Goal: Communication & Community: Answer question/provide support

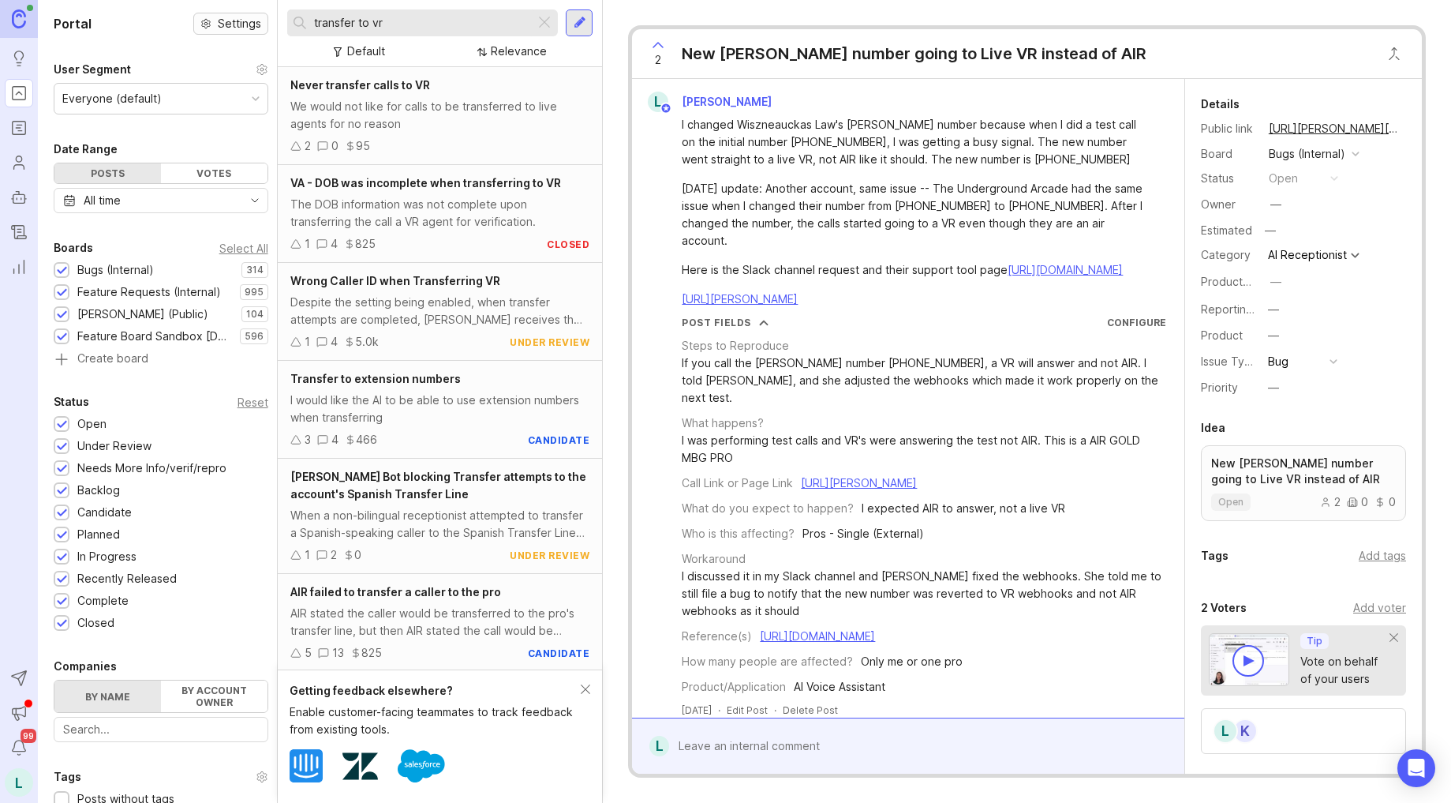
drag, startPoint x: 421, startPoint y: 23, endPoint x: 264, endPoint y: 23, distance: 156.2
click at [276, 23] on div "Portal Settings User Segment Everyone (default) Date Range Posts Votes All time…" at bounding box center [744, 401] width 1413 height 803
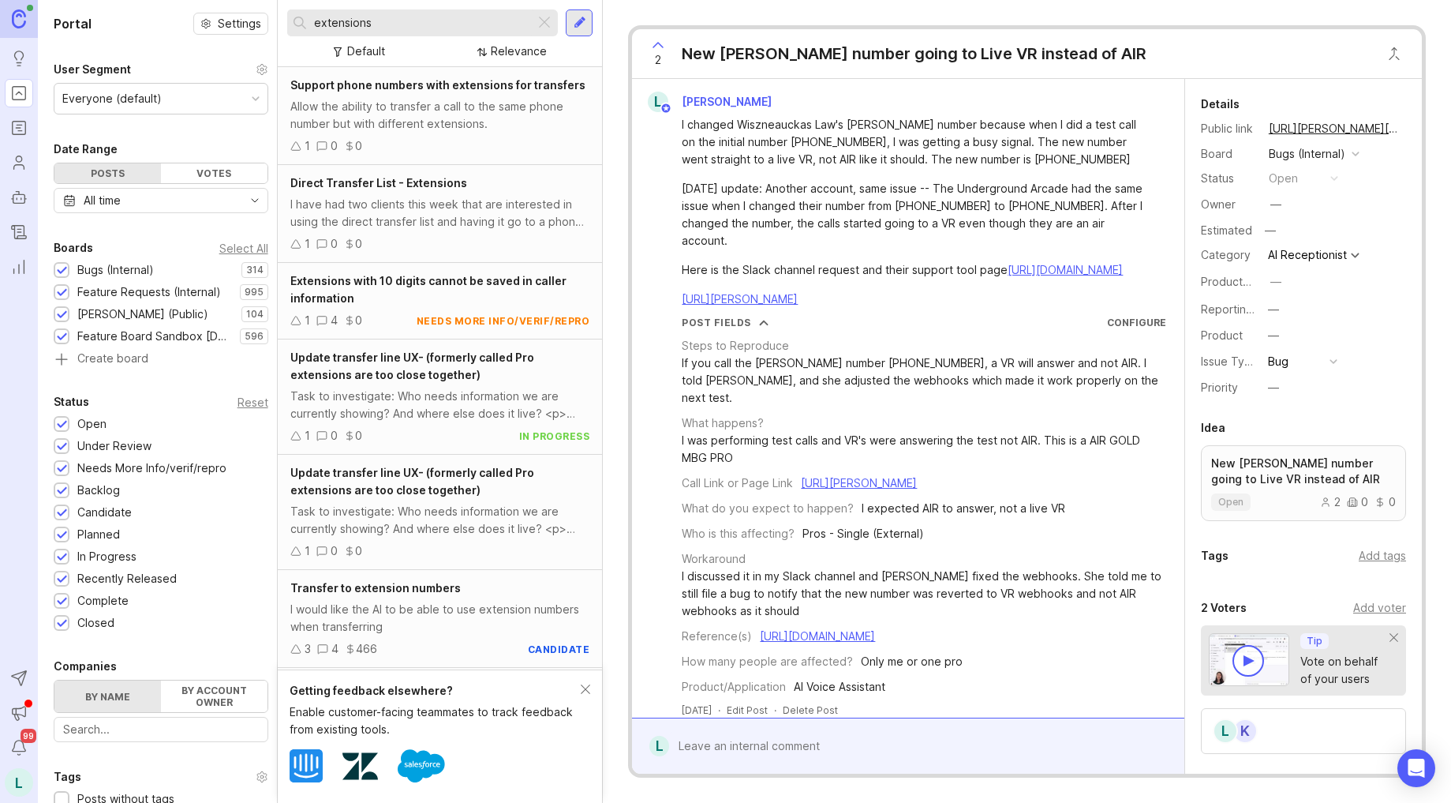
type input "extensions"
click at [456, 88] on span "Support phone numbers with extensions for transfers" at bounding box center [437, 84] width 295 height 13
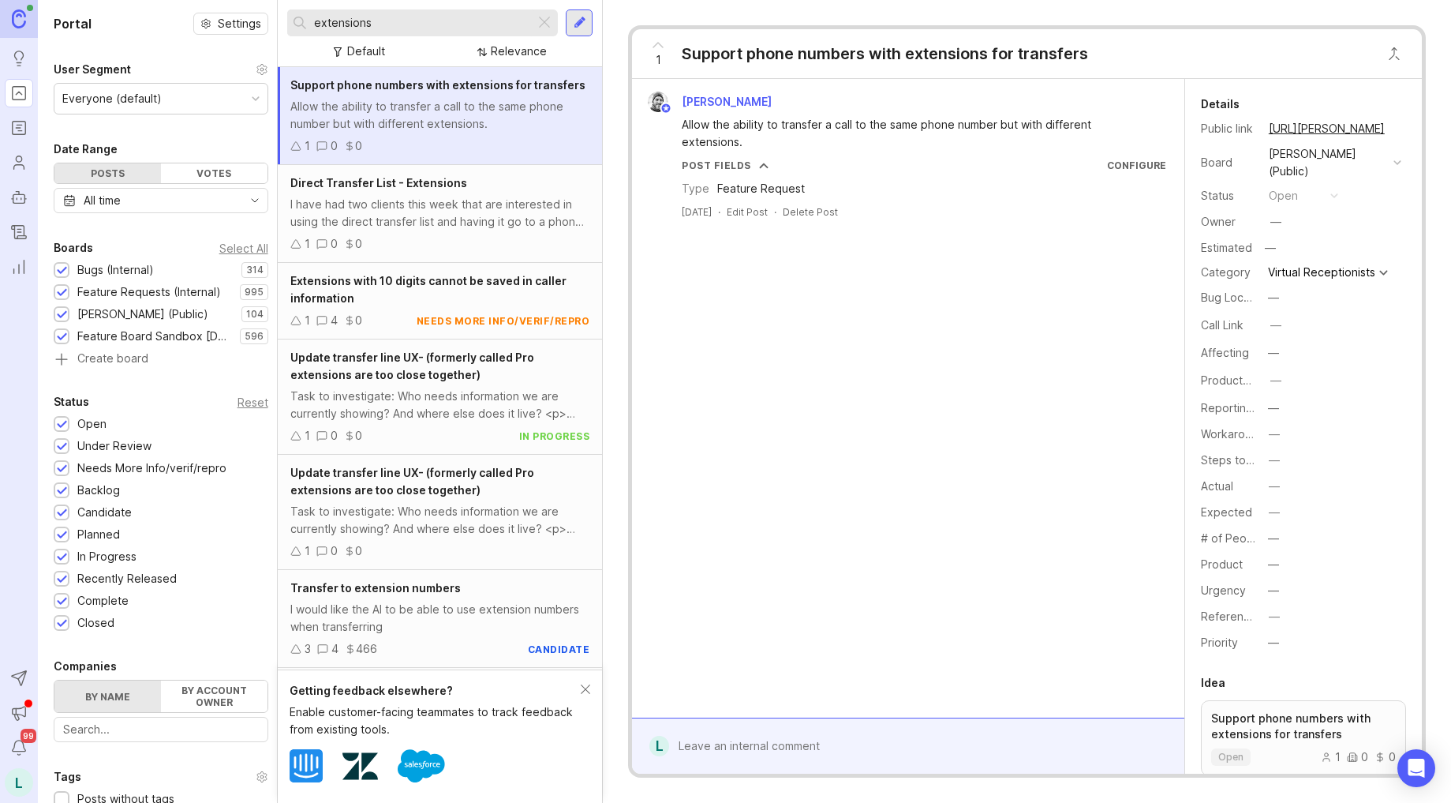
click at [658, 48] on icon at bounding box center [658, 45] width 19 height 19
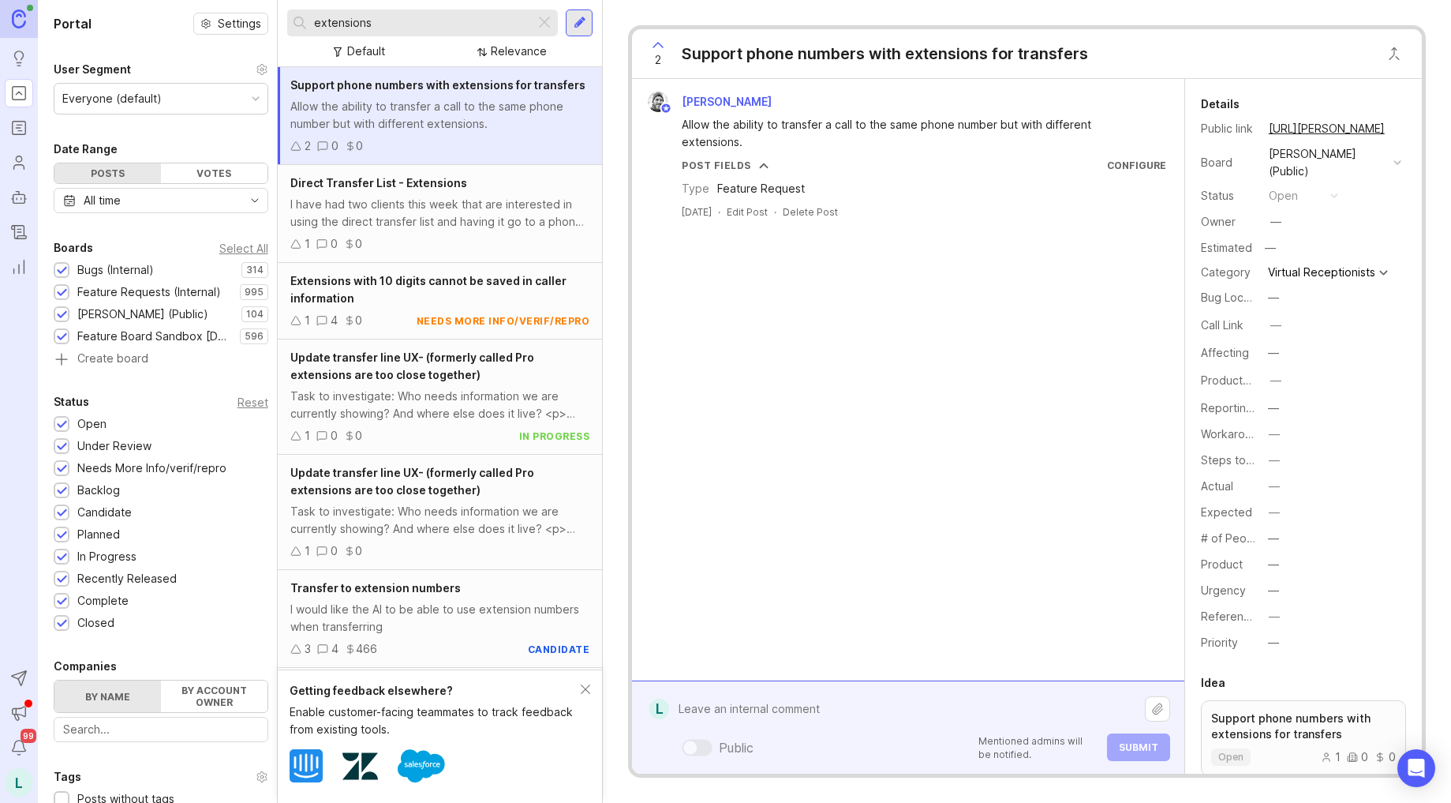
click at [781, 751] on div "Public Mentioned admins will be notified. Submit" at bounding box center [919, 727] width 500 height 67
paste textarea "[URL][PERSON_NAME]"
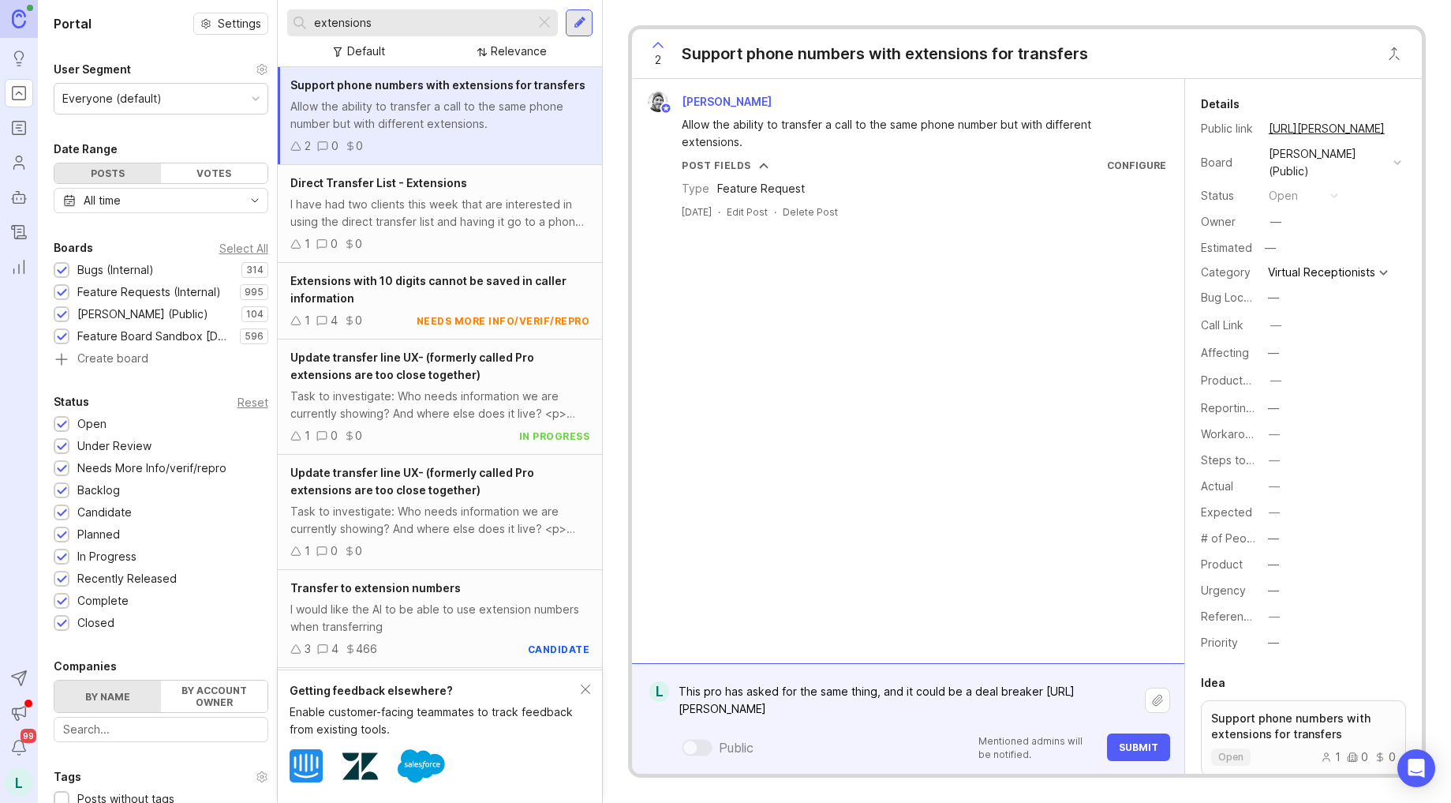
type textarea "This pro has asked for the same thing, and it could be a deal breaker [URL][PER…"
click at [1140, 738] on button "Submit" at bounding box center [1138, 747] width 63 height 28
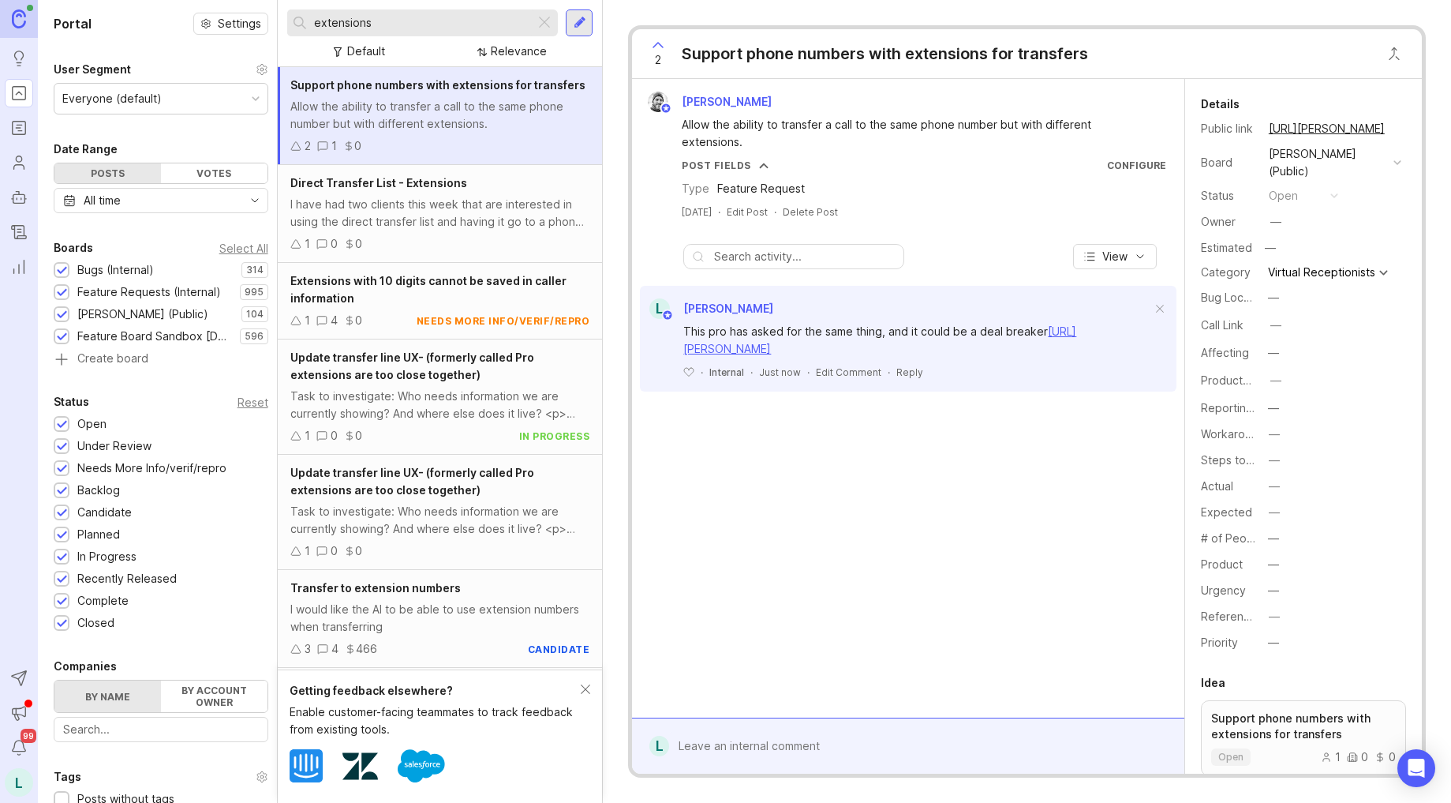
click at [437, 212] on div "I have had two clients this week that are interested in using the direct transf…" at bounding box center [439, 213] width 299 height 35
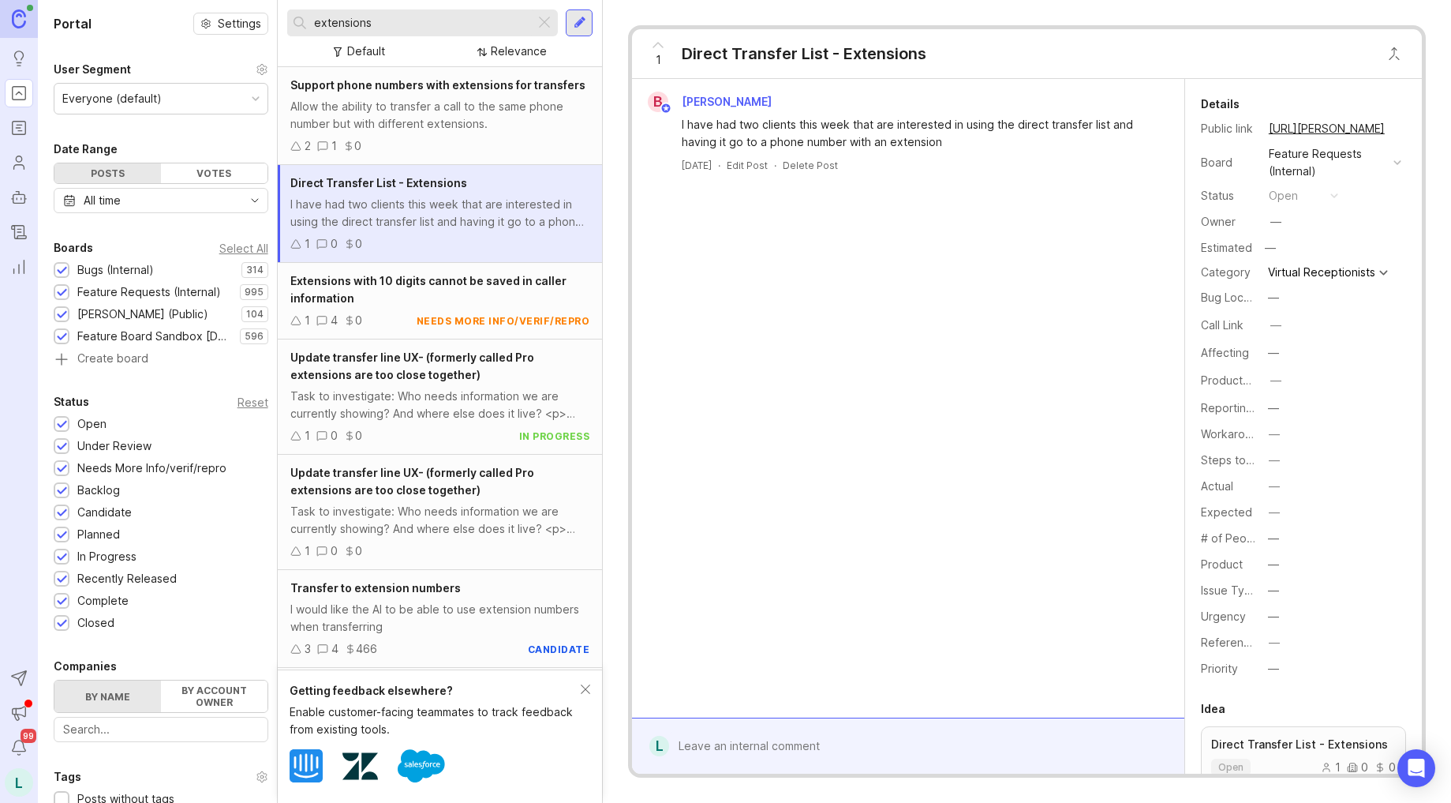
click at [653, 54] on div "1" at bounding box center [658, 53] width 30 height 41
click at [766, 737] on div at bounding box center [919, 746] width 500 height 30
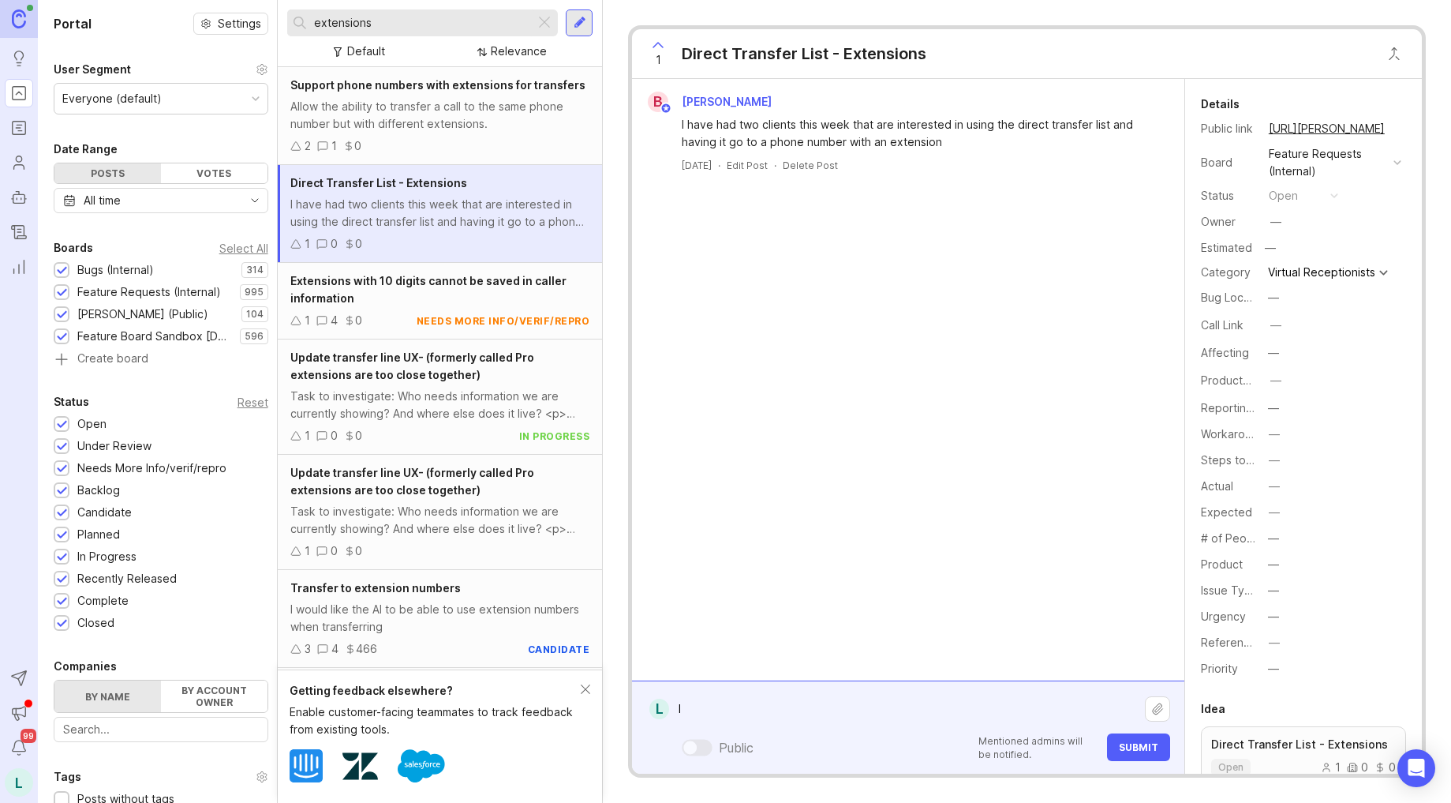
type textarea "I"
paste textarea "[URL][PERSON_NAME]"
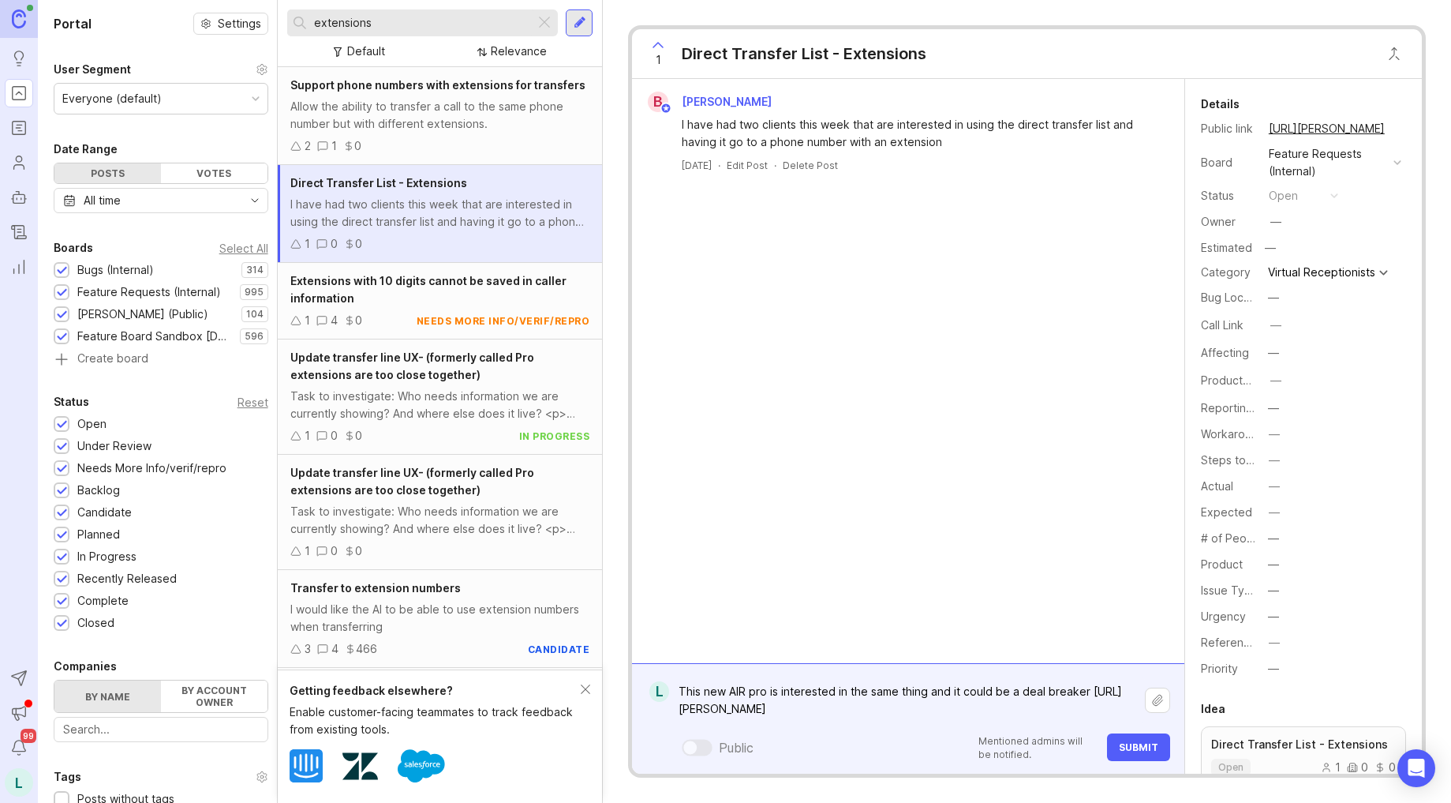
type textarea "This new AIR pro is interested in the same thing and it could be a deal breaker…"
click at [1143, 752] on span "Submit" at bounding box center [1138, 747] width 39 height 12
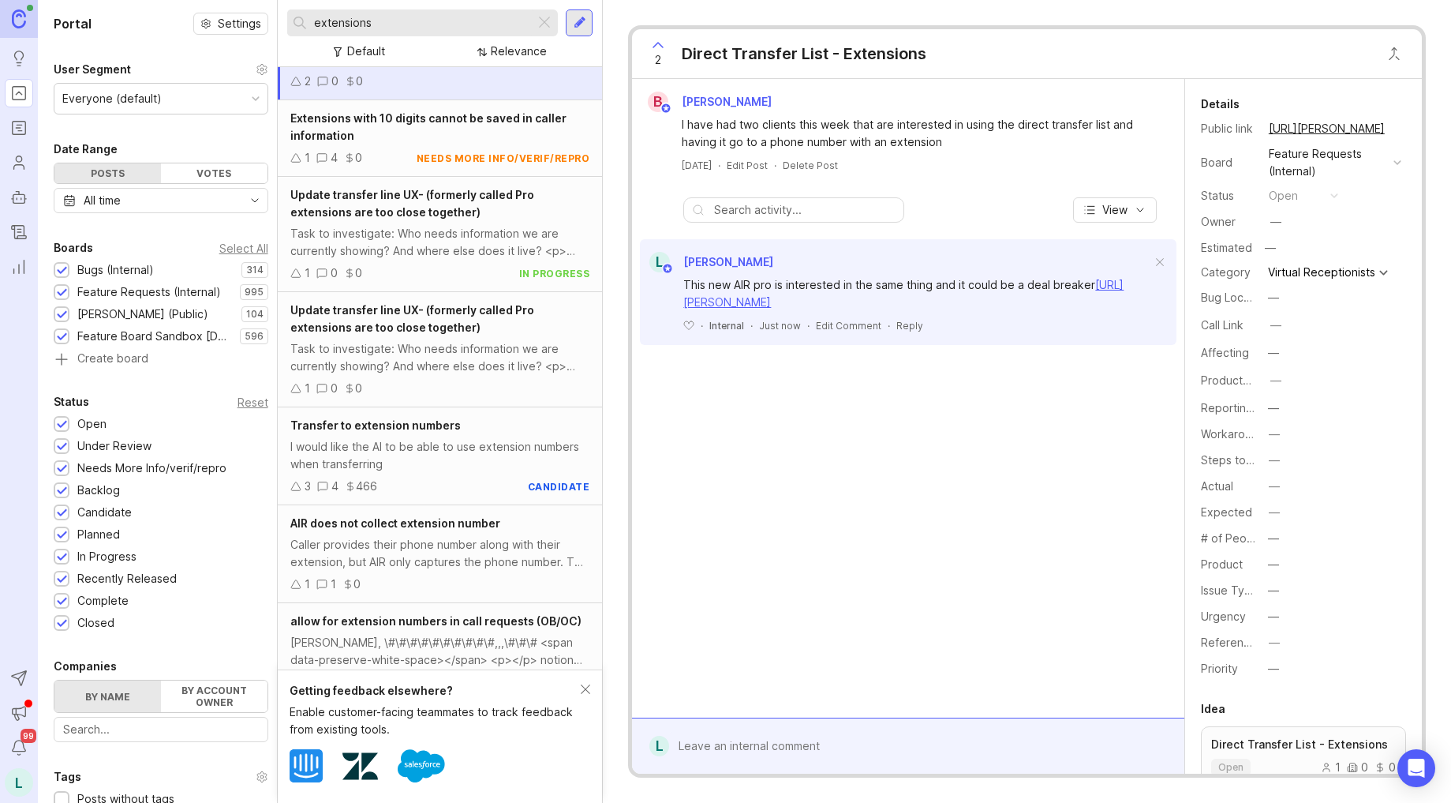
scroll to position [166, 0]
click at [410, 451] on div "I would like the AI to be able to use extension numbers when transferring" at bounding box center [439, 451] width 299 height 35
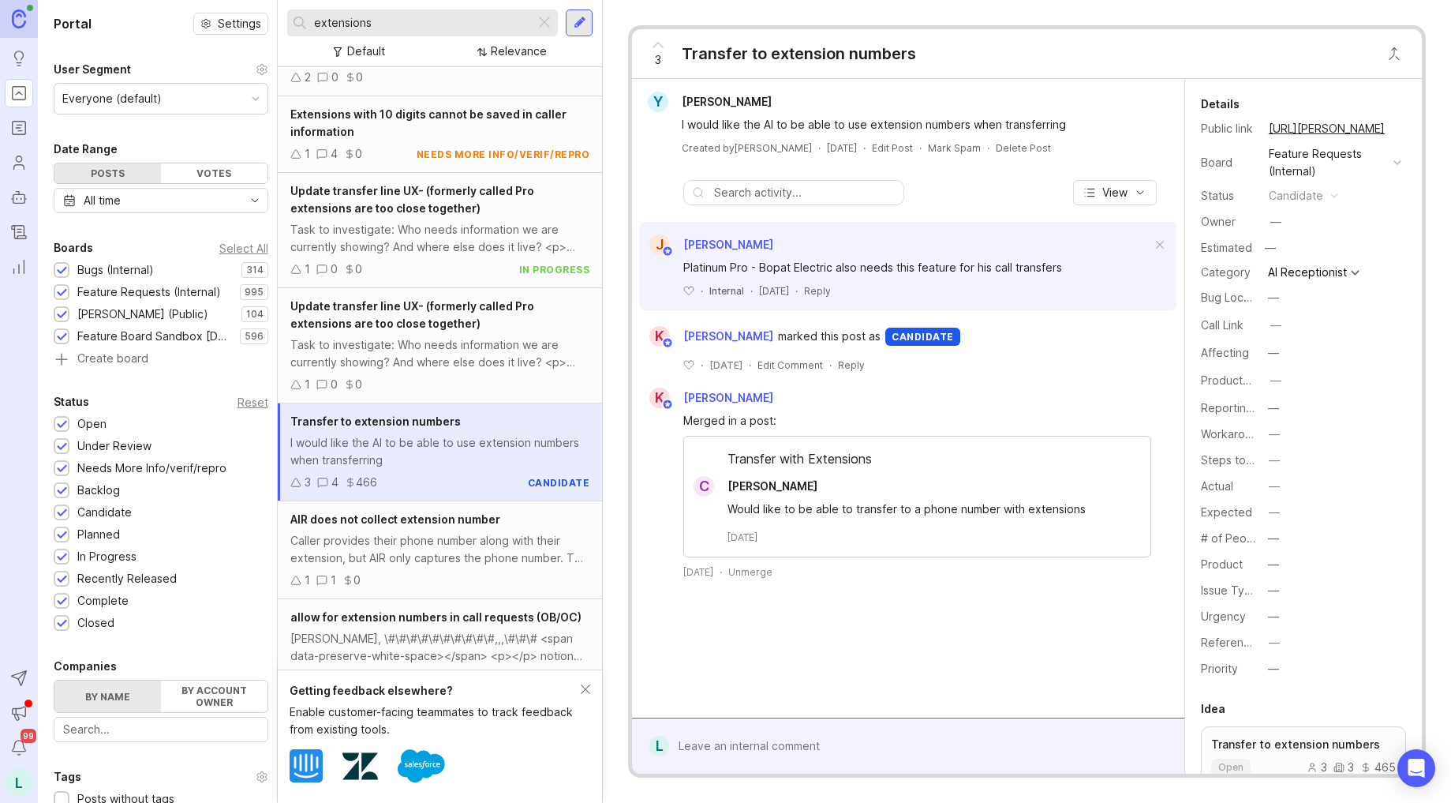
click at [588, 27] on div at bounding box center [579, 22] width 27 height 27
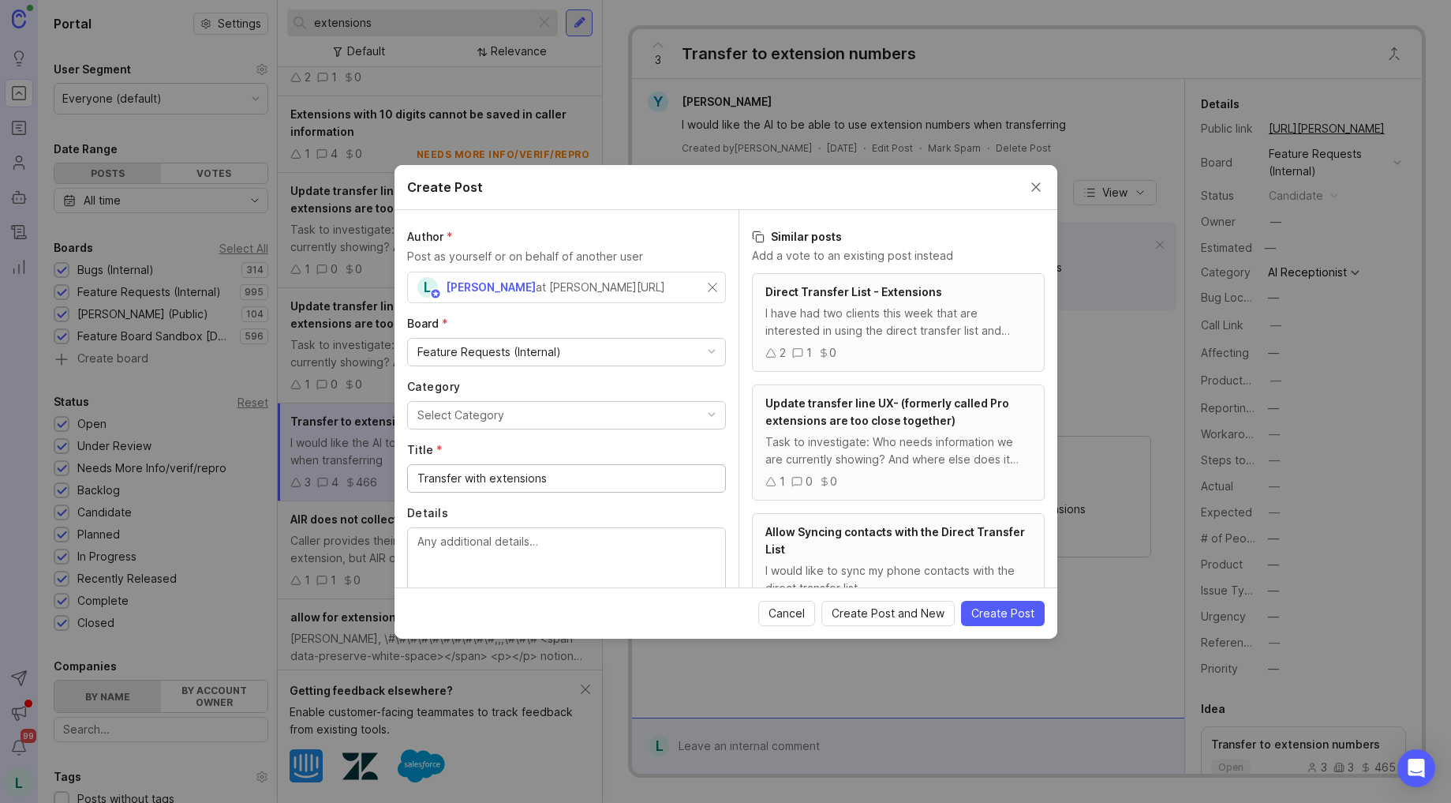
type input "Transfer with extensions"
click at [487, 545] on textarea "Details" at bounding box center [566, 559] width 298 height 52
paste textarea "[URL][PERSON_NAME]"
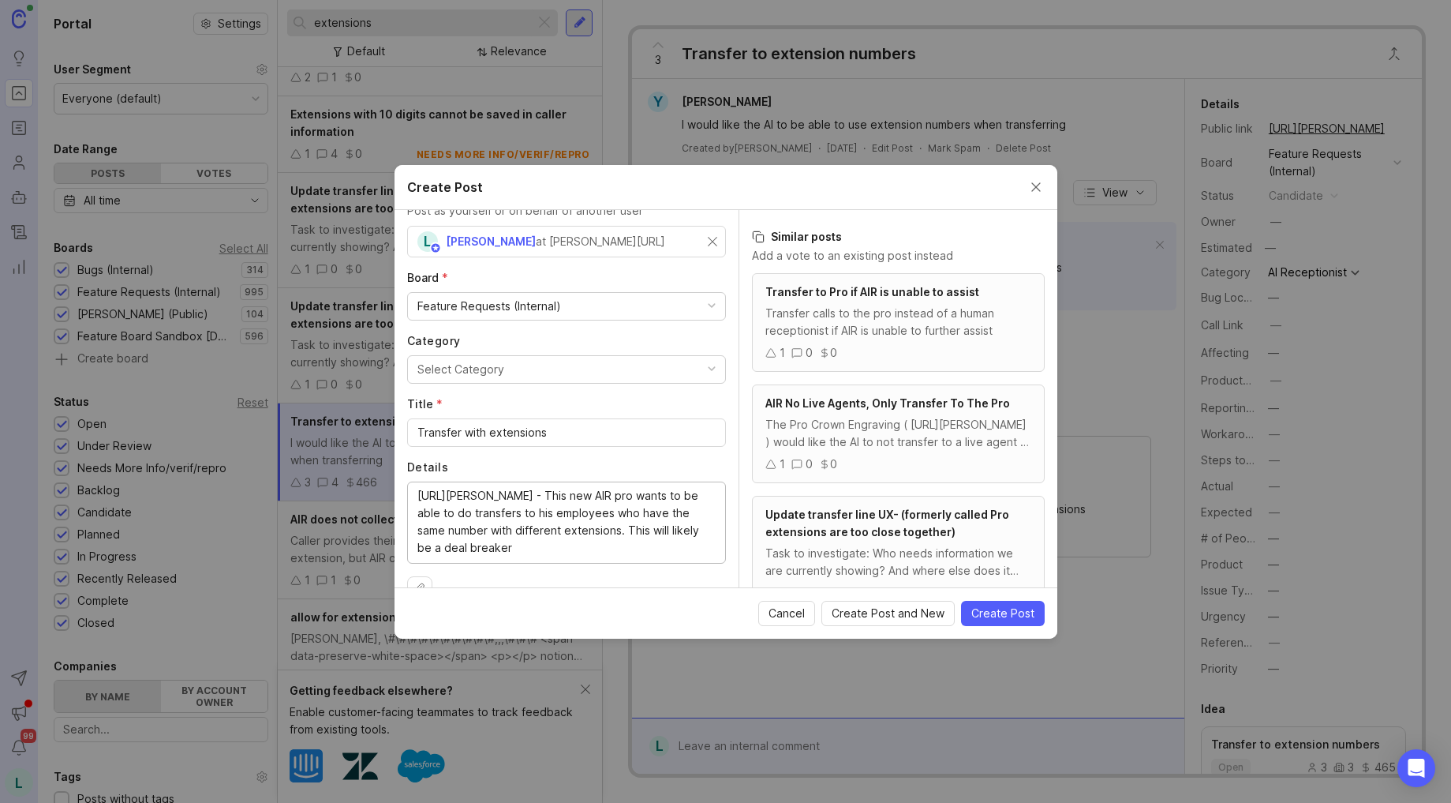
scroll to position [79, 0]
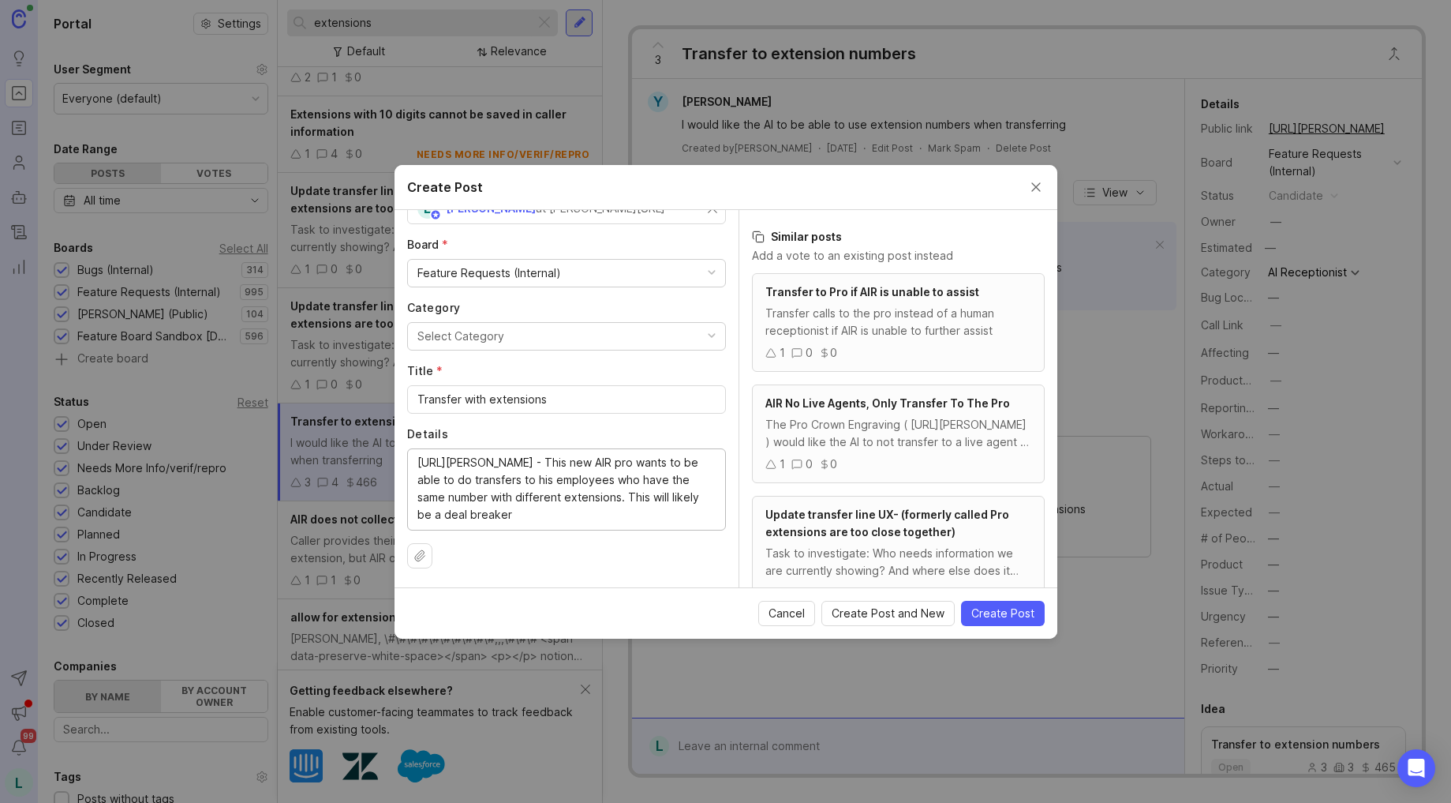
type textarea "[URL][PERSON_NAME] - This new AIR pro wants to be able to do transfers to his e…"
click at [529, 328] on button "Select Category" at bounding box center [566, 336] width 319 height 28
click at [993, 605] on span "Create Post" at bounding box center [1002, 613] width 63 height 16
